Goal: Navigation & Orientation: Understand site structure

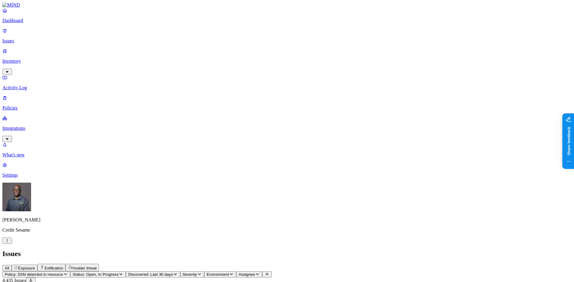
click at [24, 23] on p "Dashboard" at bounding box center [286, 20] width 569 height 5
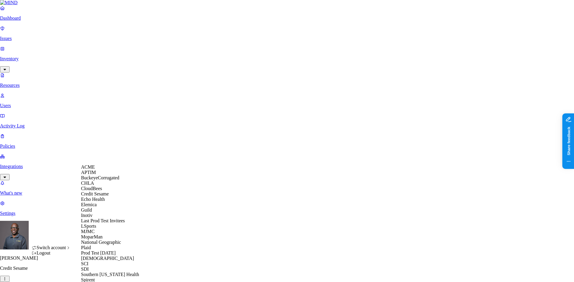
scroll to position [30, 0]
click at [95, 202] on span "Echo Health" at bounding box center [93, 199] width 24 height 5
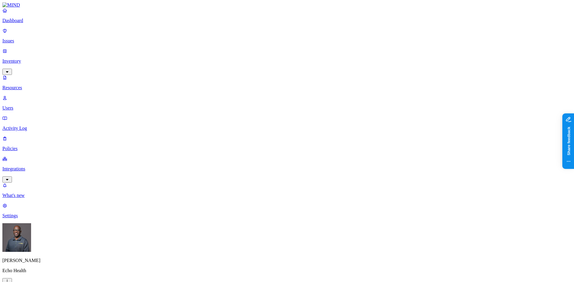
click at [26, 23] on p "Dashboard" at bounding box center [286, 20] width 569 height 5
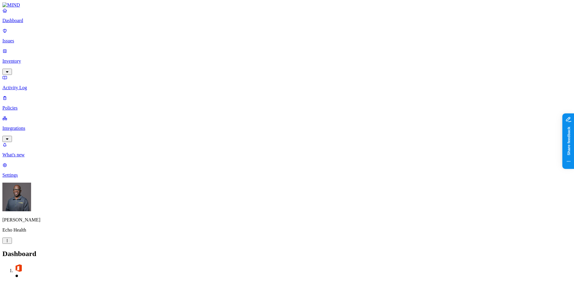
click at [35, 126] on p "Integrations" at bounding box center [286, 128] width 569 height 5
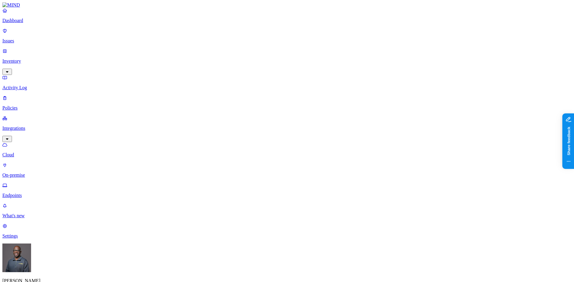
click at [32, 173] on p "On-premise" at bounding box center [286, 175] width 569 height 5
click at [22, 23] on p "Dashboard" at bounding box center [286, 20] width 569 height 5
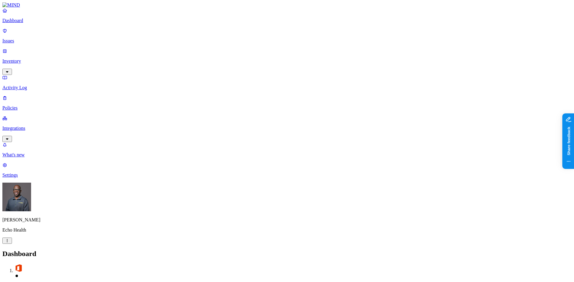
click at [20, 38] on p "Issues" at bounding box center [286, 40] width 569 height 5
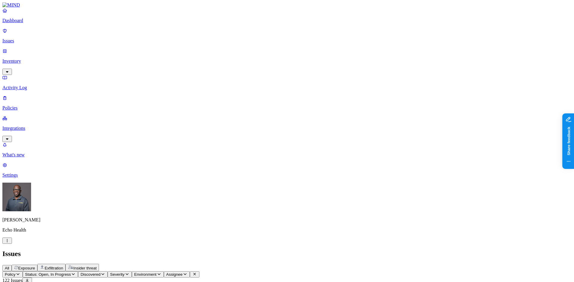
click at [35, 266] on span "Exposure" at bounding box center [26, 268] width 17 height 4
click at [27, 23] on p "Dashboard" at bounding box center [286, 20] width 569 height 5
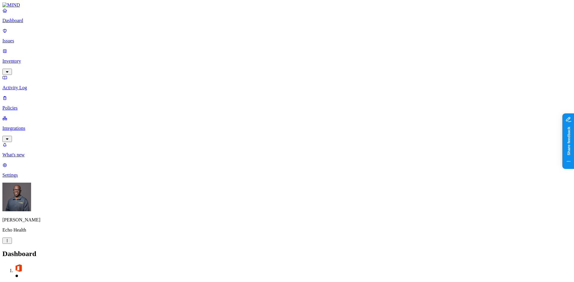
click at [25, 38] on p "Issues" at bounding box center [286, 40] width 569 height 5
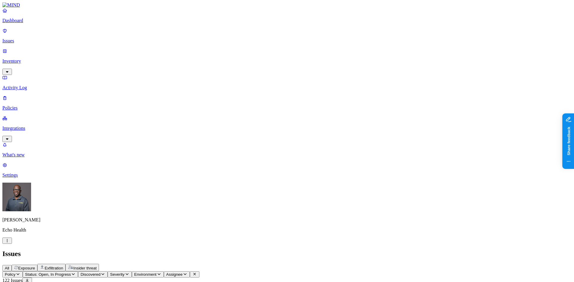
click at [25, 85] on p "Activity Log" at bounding box center [286, 87] width 569 height 5
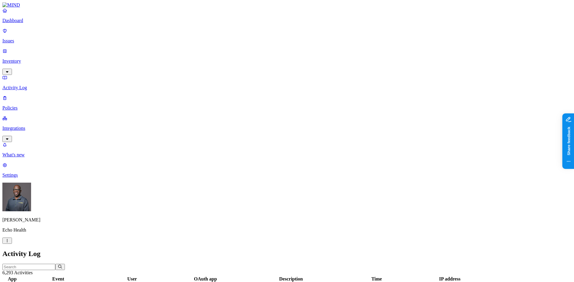
click at [24, 106] on p "Policies" at bounding box center [286, 108] width 569 height 5
click at [25, 126] on p "Integrations" at bounding box center [286, 128] width 569 height 5
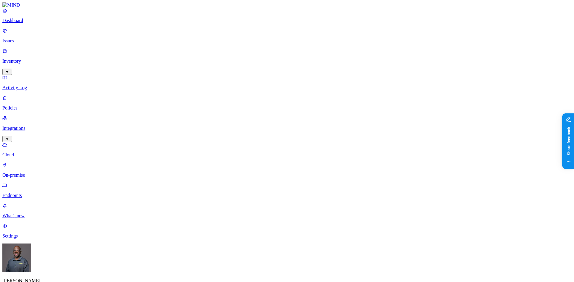
click at [34, 173] on p "On-premise" at bounding box center [286, 175] width 569 height 5
click at [31, 193] on p "Endpoints" at bounding box center [286, 195] width 569 height 5
click at [28, 152] on p "Cloud" at bounding box center [286, 154] width 569 height 5
click at [30, 23] on p "Dashboard" at bounding box center [286, 20] width 569 height 5
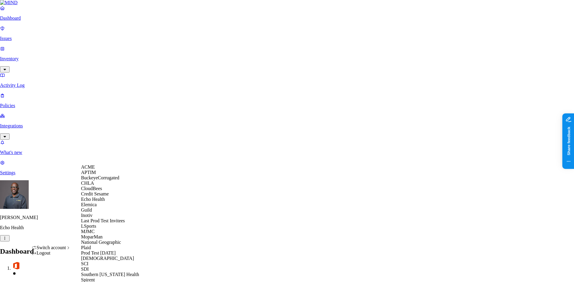
scroll to position [108, 0]
drag, startPoint x: 9, startPoint y: 193, endPoint x: 61, endPoint y: 140, distance: 74.6
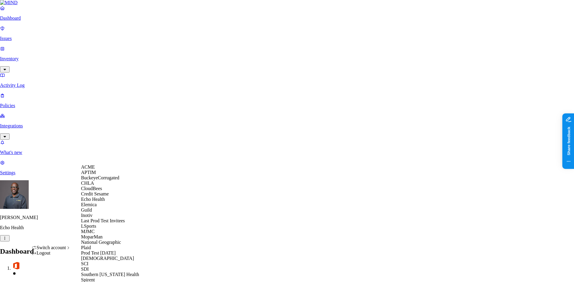
scroll to position [0, 0]
click at [94, 175] on span "APTIM" at bounding box center [88, 172] width 15 height 5
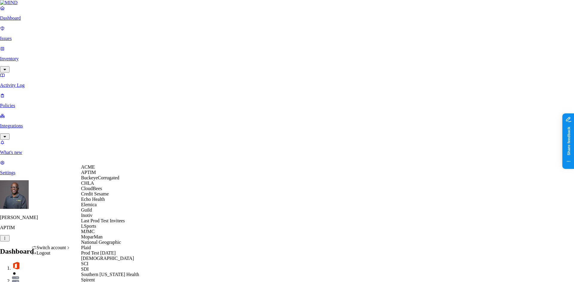
click at [95, 207] on span "Elemica" at bounding box center [89, 204] width 16 height 5
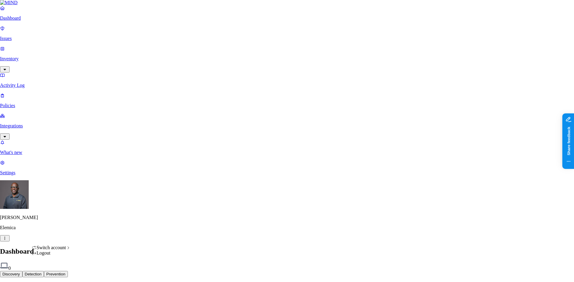
click at [56, 273] on html "Dashboard Issues Inventory Activity Log Policies Integrations What's new 1 Sett…" at bounding box center [287, 181] width 574 height 363
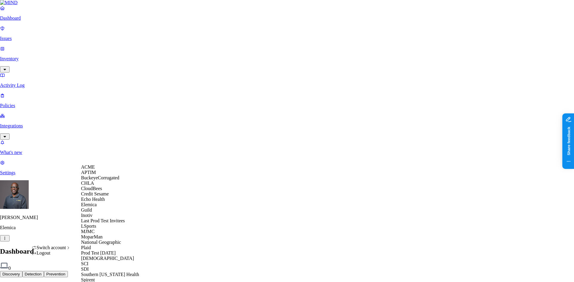
click at [100, 202] on span "Echo Health" at bounding box center [93, 199] width 24 height 5
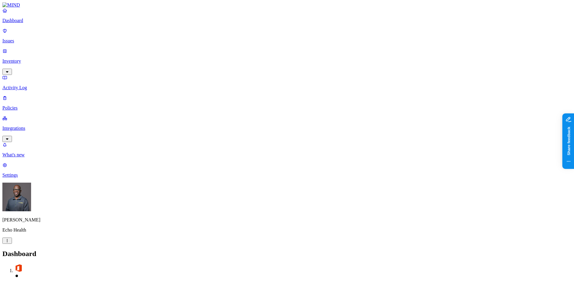
drag, startPoint x: 473, startPoint y: 88, endPoint x: 520, endPoint y: 87, distance: 47.2
click at [19, 38] on p "Issues" at bounding box center [286, 40] width 569 height 5
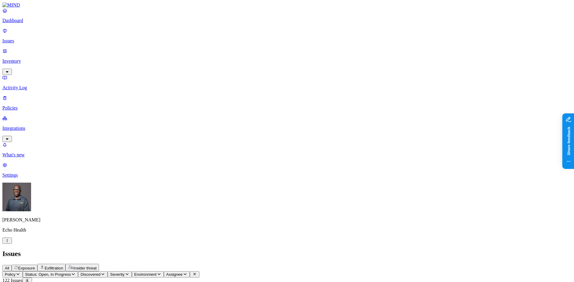
click at [22, 106] on p "Policies" at bounding box center [286, 108] width 569 height 5
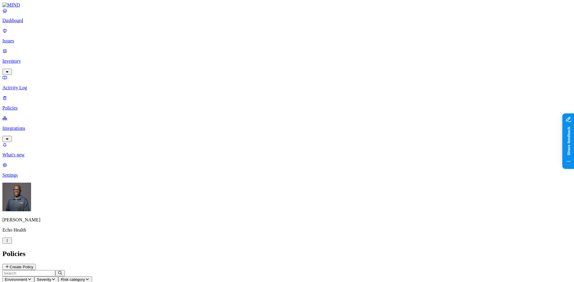
click at [25, 23] on p "Dashboard" at bounding box center [286, 20] width 569 height 5
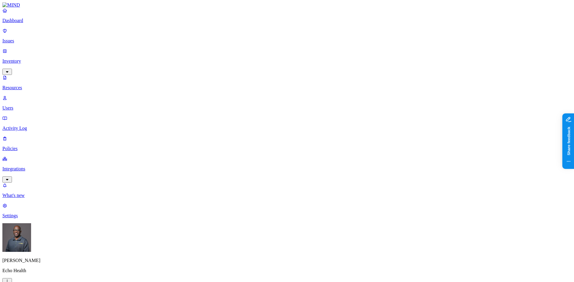
drag, startPoint x: 171, startPoint y: 33, endPoint x: 229, endPoint y: 39, distance: 58.7
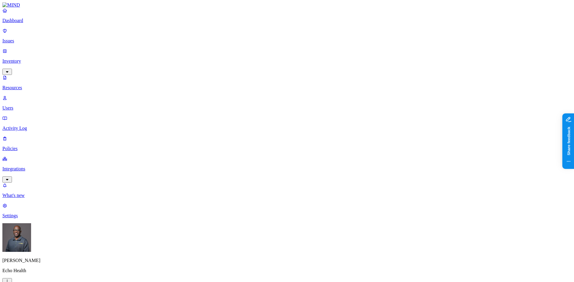
click at [26, 106] on p "Users" at bounding box center [286, 108] width 569 height 5
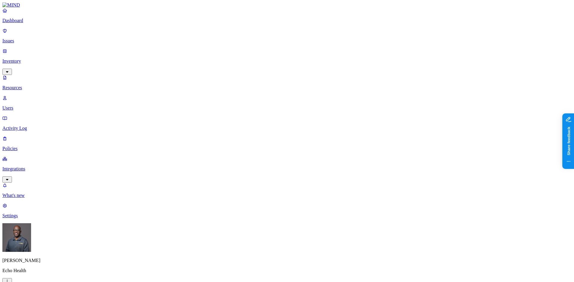
click at [17, 23] on link "Dashboard" at bounding box center [286, 16] width 569 height 16
